Goal: Information Seeking & Learning: Stay updated

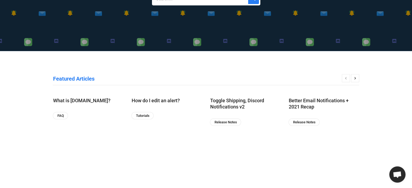
scroll to position [135, 0]
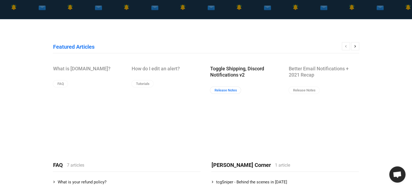
click at [232, 90] on link "Release Notes" at bounding box center [225, 90] width 31 height 7
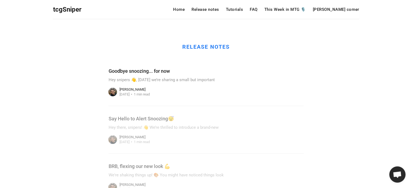
click at [176, 82] on link at bounding box center [205, 81] width 195 height 47
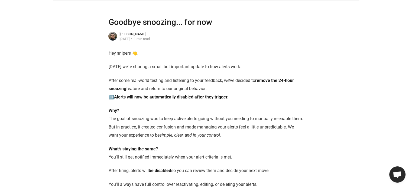
scroll to position [27, 0]
